Goal: Task Accomplishment & Management: Manage account settings

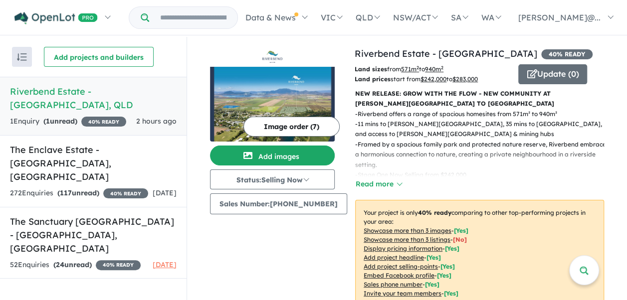
click at [82, 91] on h5 "Riverbend Estate - [GEOGRAPHIC_DATA] , [GEOGRAPHIC_DATA]" at bounding box center [93, 98] width 167 height 27
click at [84, 92] on h5 "Riverbend Estate - [GEOGRAPHIC_DATA] , [GEOGRAPHIC_DATA]" at bounding box center [93, 98] width 167 height 27
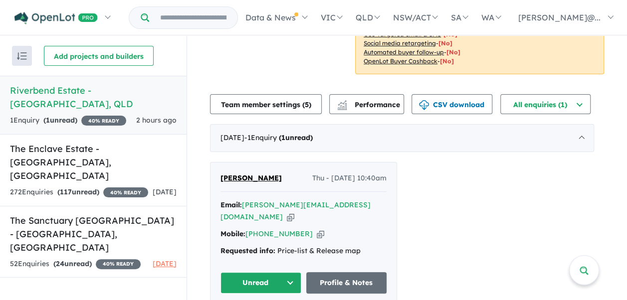
scroll to position [1, 0]
click at [294, 211] on icon "button" at bounding box center [290, 216] width 7 height 10
click at [317, 228] on icon "button" at bounding box center [320, 233] width 7 height 10
drag, startPoint x: 284, startPoint y: 174, endPoint x: 275, endPoint y: 173, distance: 9.0
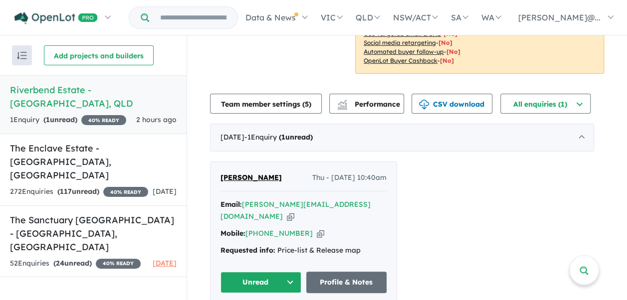
click at [275, 173] on div "[PERSON_NAME] Thu - [DATE] 10:40am" at bounding box center [303, 182] width 166 height 20
click at [253, 175] on span "[PERSON_NAME]" at bounding box center [250, 177] width 61 height 9
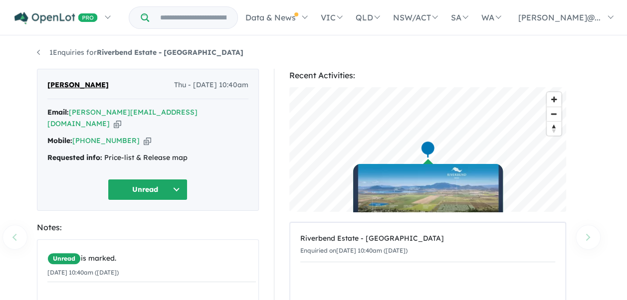
drag, startPoint x: 106, startPoint y: 84, endPoint x: 45, endPoint y: 86, distance: 60.4
click at [45, 86] on div "[PERSON_NAME] Thu - [DATE] 10:40am Email: [PERSON_NAME][EMAIL_ADDRESS][DOMAIN_N…" at bounding box center [148, 140] width 222 height 142
drag, startPoint x: 45, startPoint y: 86, endPoint x: 52, endPoint y: 86, distance: 7.0
copy span "[PERSON_NAME]"
click at [171, 179] on button "Unread" at bounding box center [148, 189] width 80 height 21
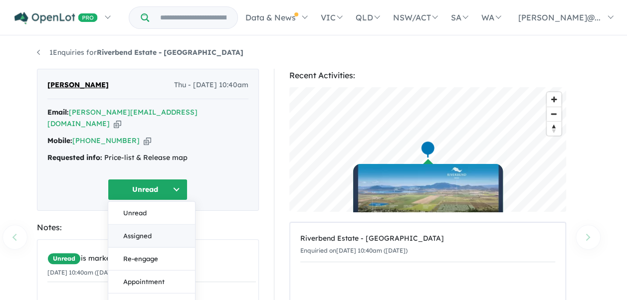
click at [153, 224] on button "Assigned" at bounding box center [151, 235] width 87 height 23
